Goal: Task Accomplishment & Management: Use online tool/utility

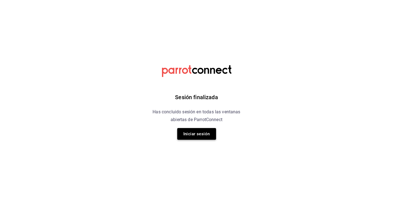
click at [188, 130] on button "Iniciar sesión" at bounding box center [196, 134] width 39 height 12
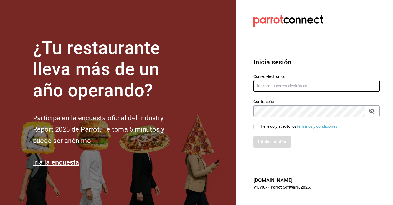
type input "paula.torres@grupocosteno.com"
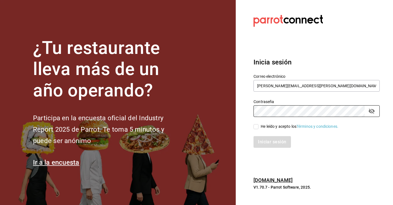
click at [255, 126] on input "He leído y acepto los Términos y condiciones." at bounding box center [255, 126] width 5 height 5
checkbox input "true"
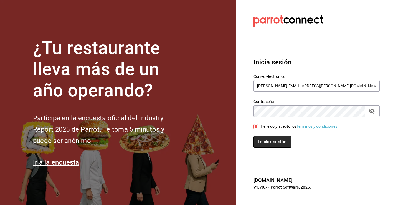
click at [265, 143] on button "Iniciar sesión" at bounding box center [272, 142] width 38 height 12
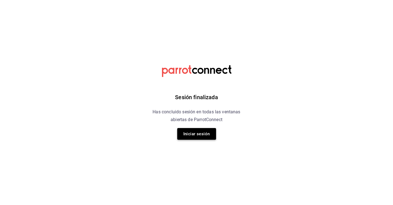
click at [198, 138] on button "Iniciar sesión" at bounding box center [196, 134] width 39 height 12
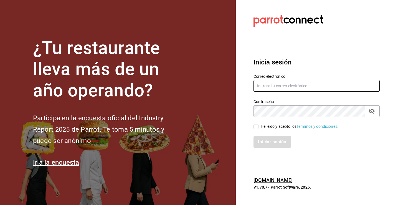
type input "[PERSON_NAME][EMAIL_ADDRESS][PERSON_NAME][DOMAIN_NAME]"
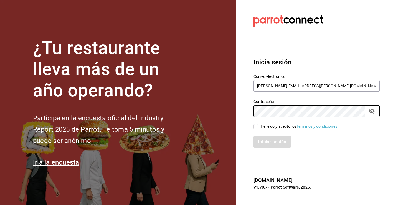
click at [258, 124] on input "He leído y acepto los Términos y condiciones." at bounding box center [255, 126] width 5 height 5
checkbox input "true"
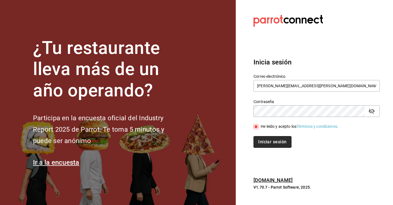
click at [266, 140] on button "Iniciar sesión" at bounding box center [272, 142] width 38 height 12
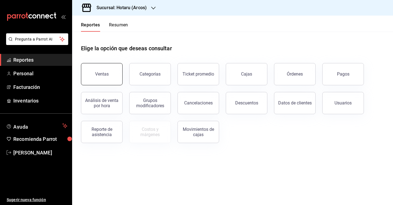
click at [113, 72] on button "Ventas" at bounding box center [102, 74] width 42 height 22
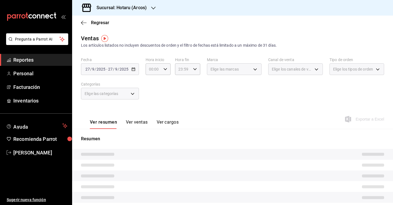
click at [131, 70] on div "[DATE] [DATE] - [DATE] [DATE]" at bounding box center [110, 69] width 58 height 12
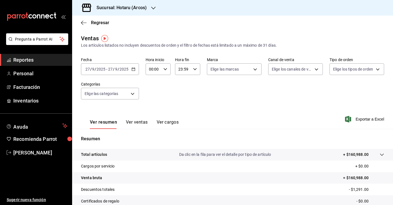
click at [137, 70] on div "[DATE] [DATE] - [DATE] [DATE]" at bounding box center [110, 69] width 58 height 12
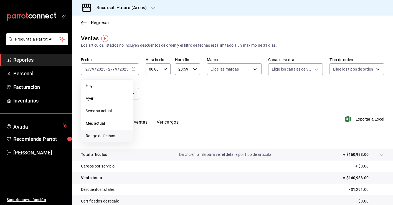
click at [106, 135] on span "Rango de fechas" at bounding box center [107, 136] width 43 height 6
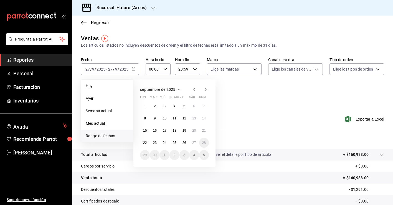
click at [190, 90] on div "septiembre de 2025" at bounding box center [174, 89] width 69 height 7
click at [194, 90] on icon "button" at bounding box center [194, 89] width 2 height 3
click at [184, 104] on abbr "1" at bounding box center [184, 106] width 2 height 4
click at [201, 156] on button "31" at bounding box center [204, 155] width 10 height 10
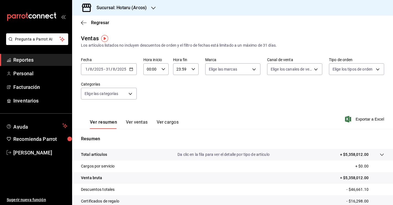
click at [144, 9] on h3 "Sucursal: Hotaru (Arcos)" at bounding box center [119, 7] width 55 height 7
click at [139, 27] on div "Hotaru (Arcos)" at bounding box center [113, 24] width 83 height 12
click at [134, 8] on h3 "Sucursal: Hotaru (Arcos)" at bounding box center [119, 7] width 55 height 7
click at [132, 34] on div "Ichikani (Arcos)" at bounding box center [114, 37] width 74 height 6
